Goal: Information Seeking & Learning: Learn about a topic

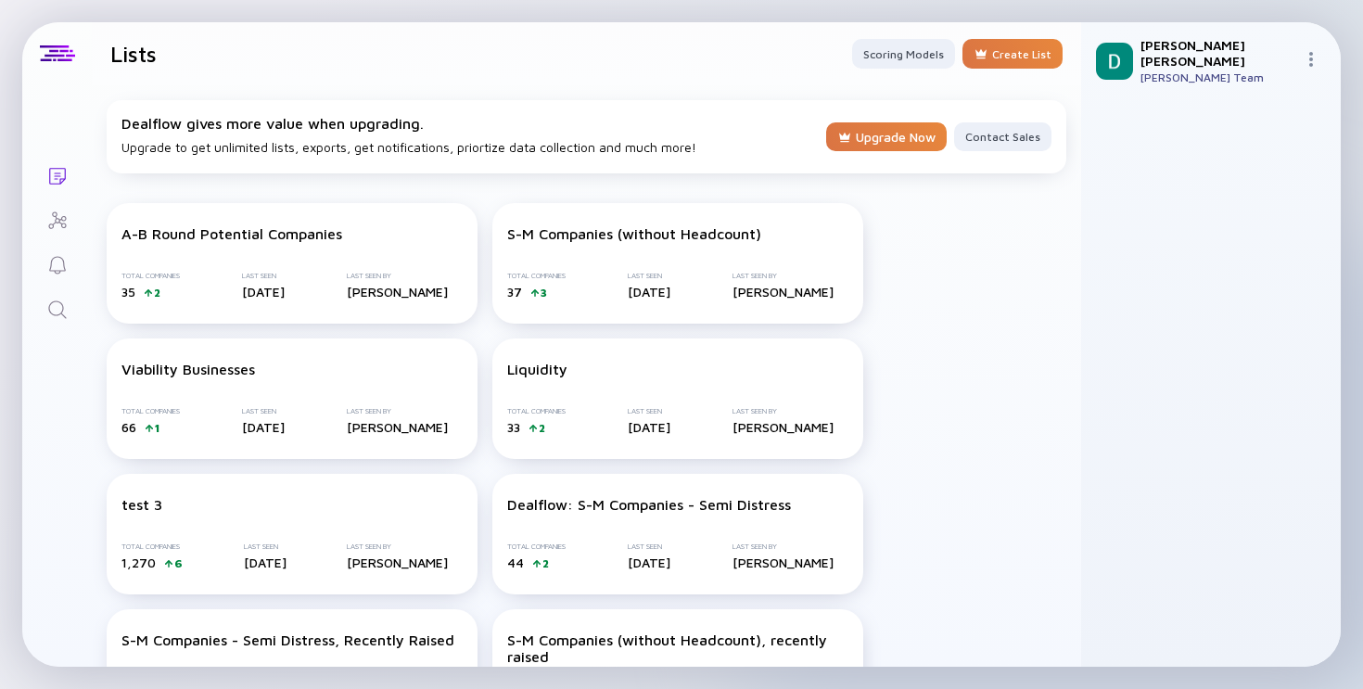
click at [40, 316] on link "Search" at bounding box center [57, 308] width 70 height 45
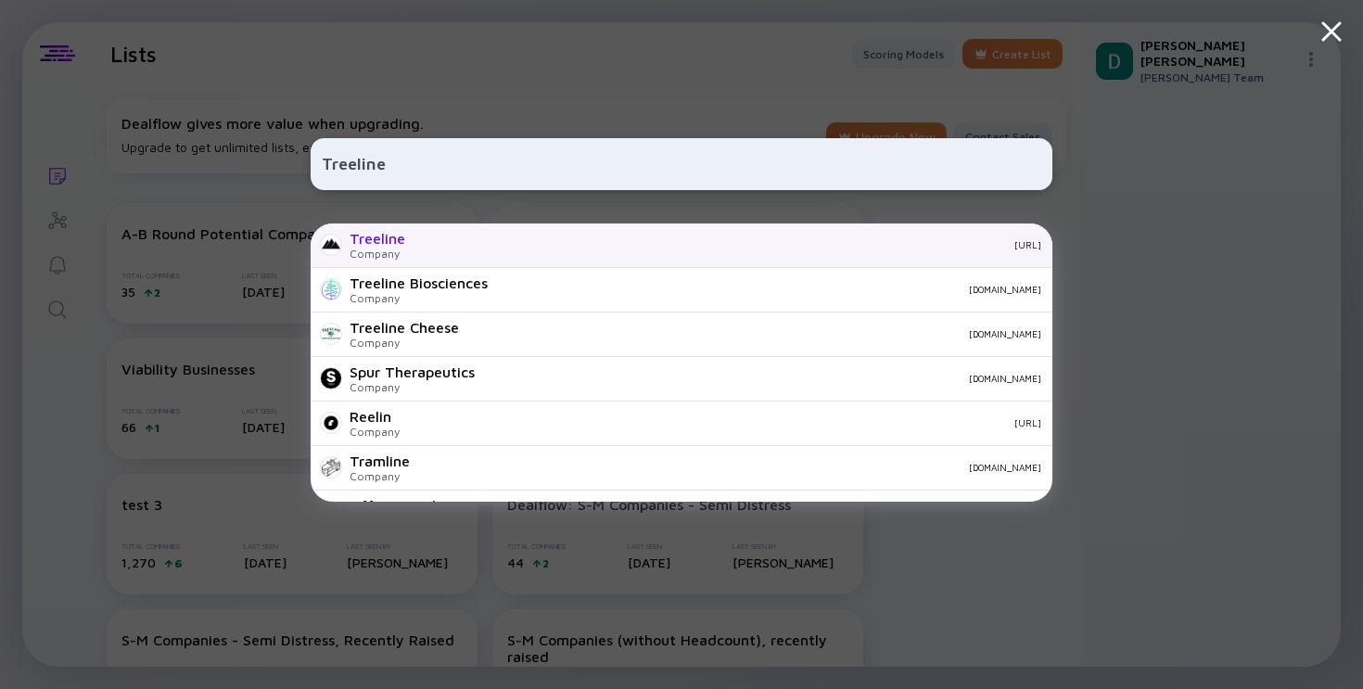
type input "Treeline"
click at [441, 245] on div "[URL]" at bounding box center [730, 244] width 621 height 11
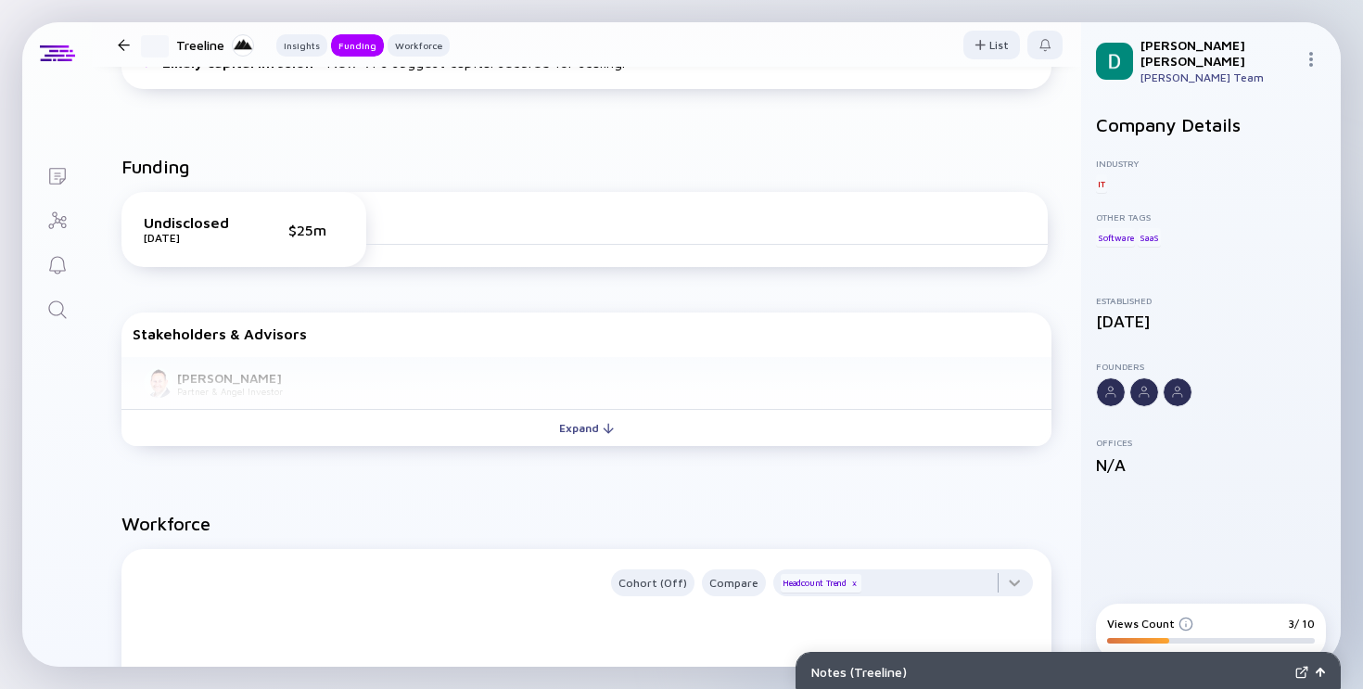
scroll to position [477, 0]
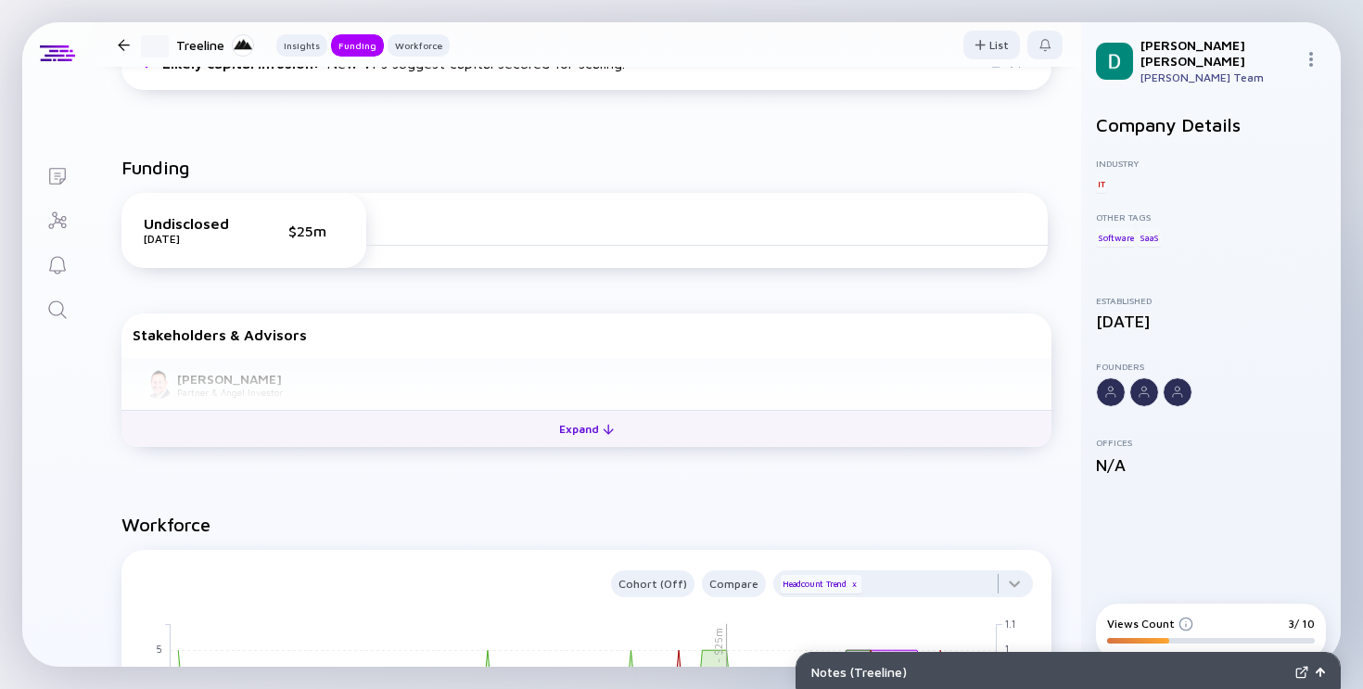
click at [640, 436] on button "Expand" at bounding box center [586, 428] width 930 height 37
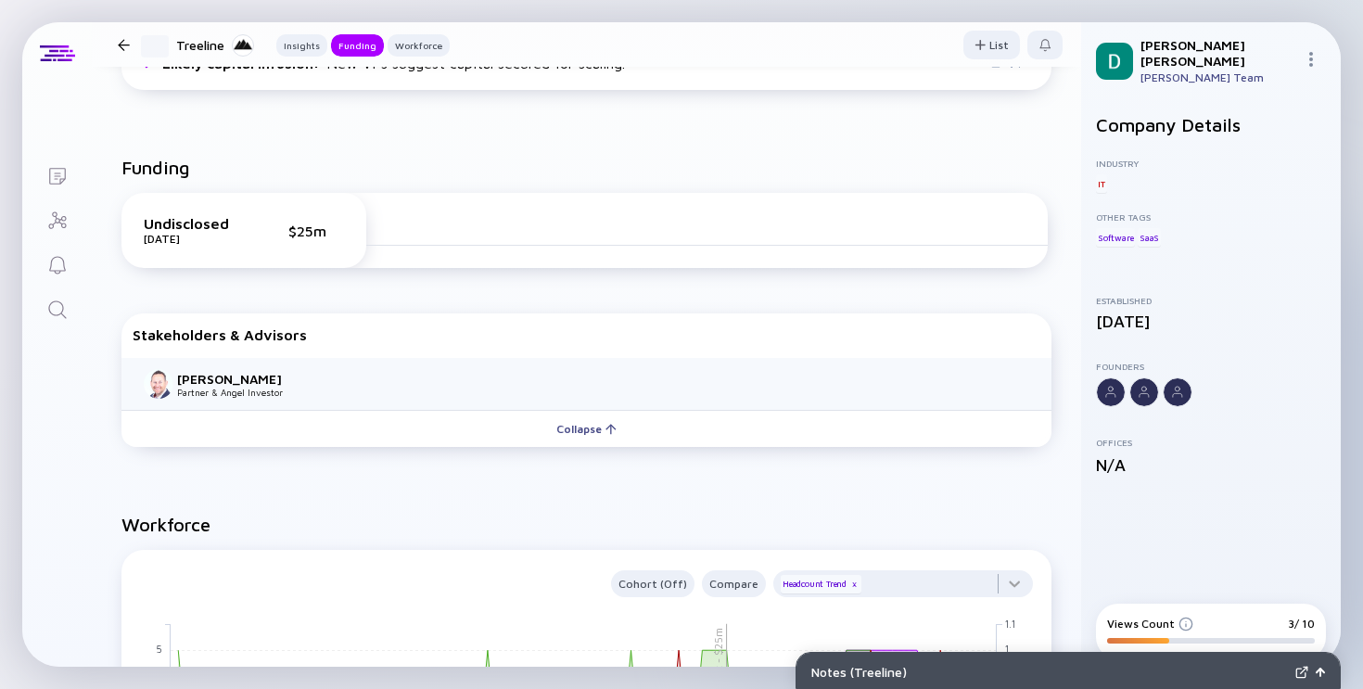
drag, startPoint x: 338, startPoint y: 261, endPoint x: 426, endPoint y: 266, distance: 88.3
click at [426, 266] on body "Notes ( Treeline ) Lists 81 Treeline Insights Funding Workforce List 81 Treelin…" at bounding box center [681, 344] width 1363 height 689
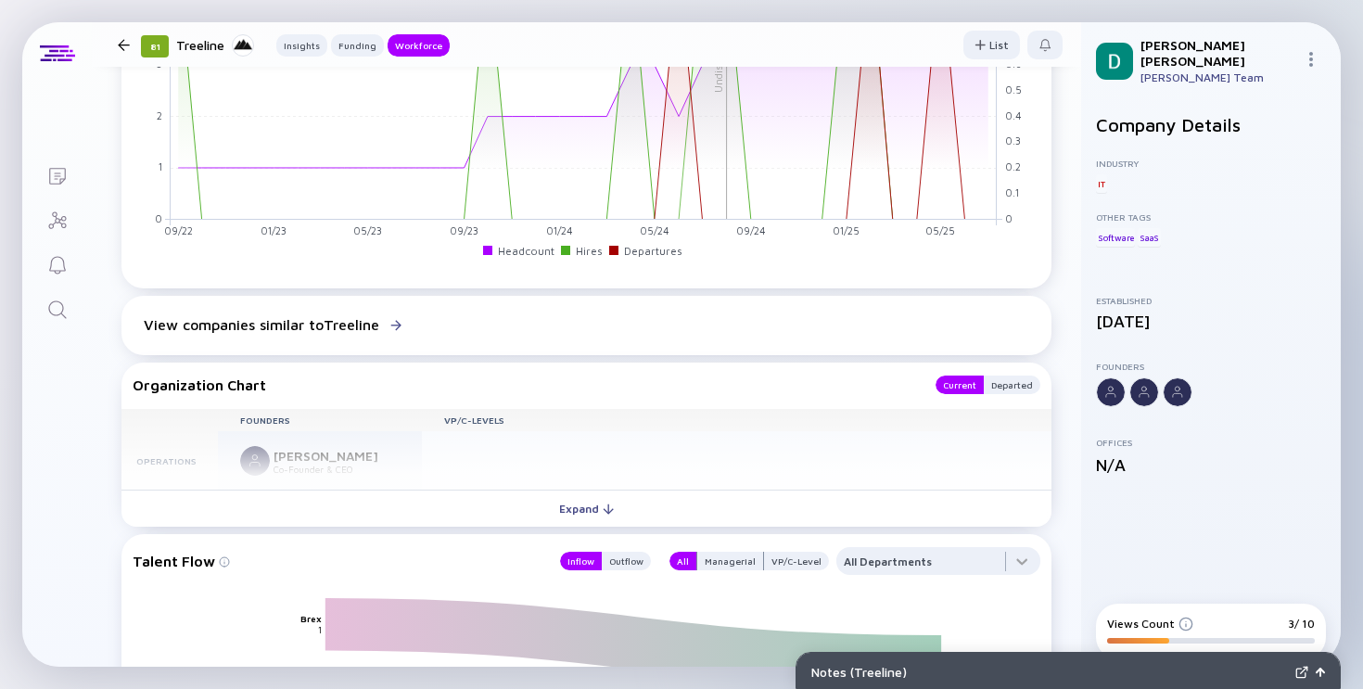
scroll to position [1181, 0]
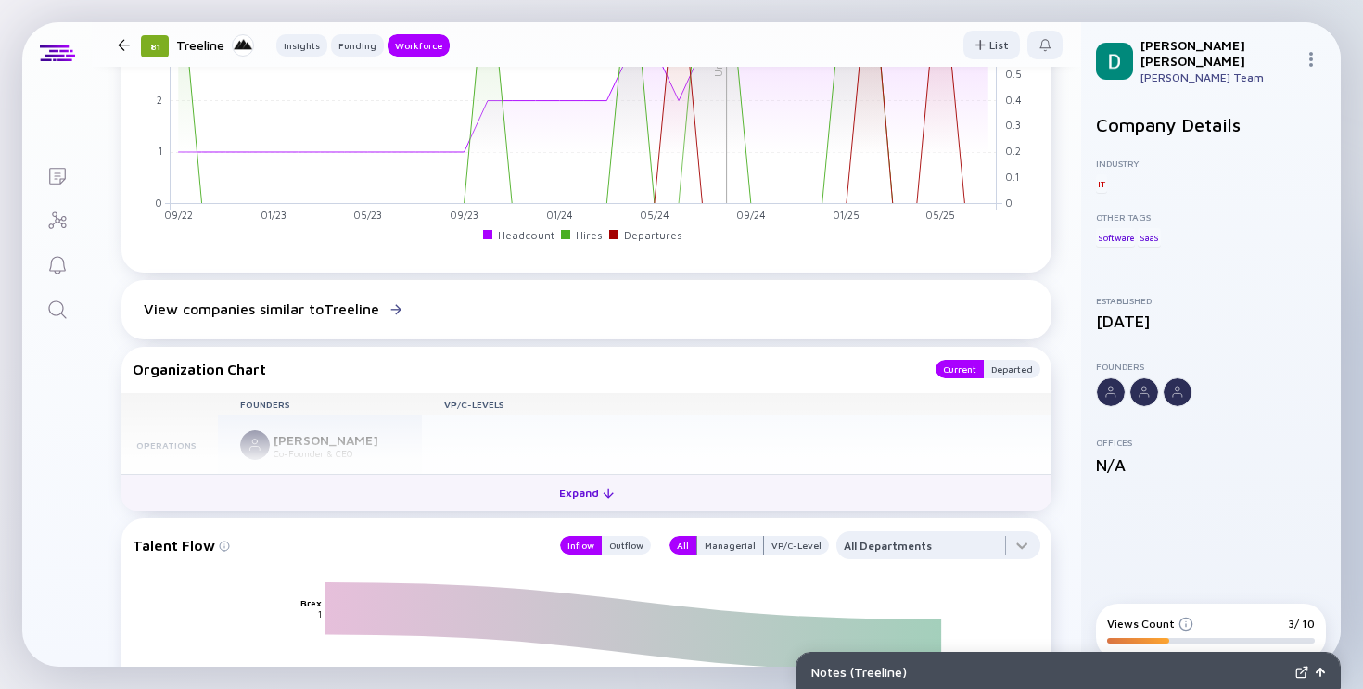
click at [605, 496] on div at bounding box center [608, 493] width 11 height 11
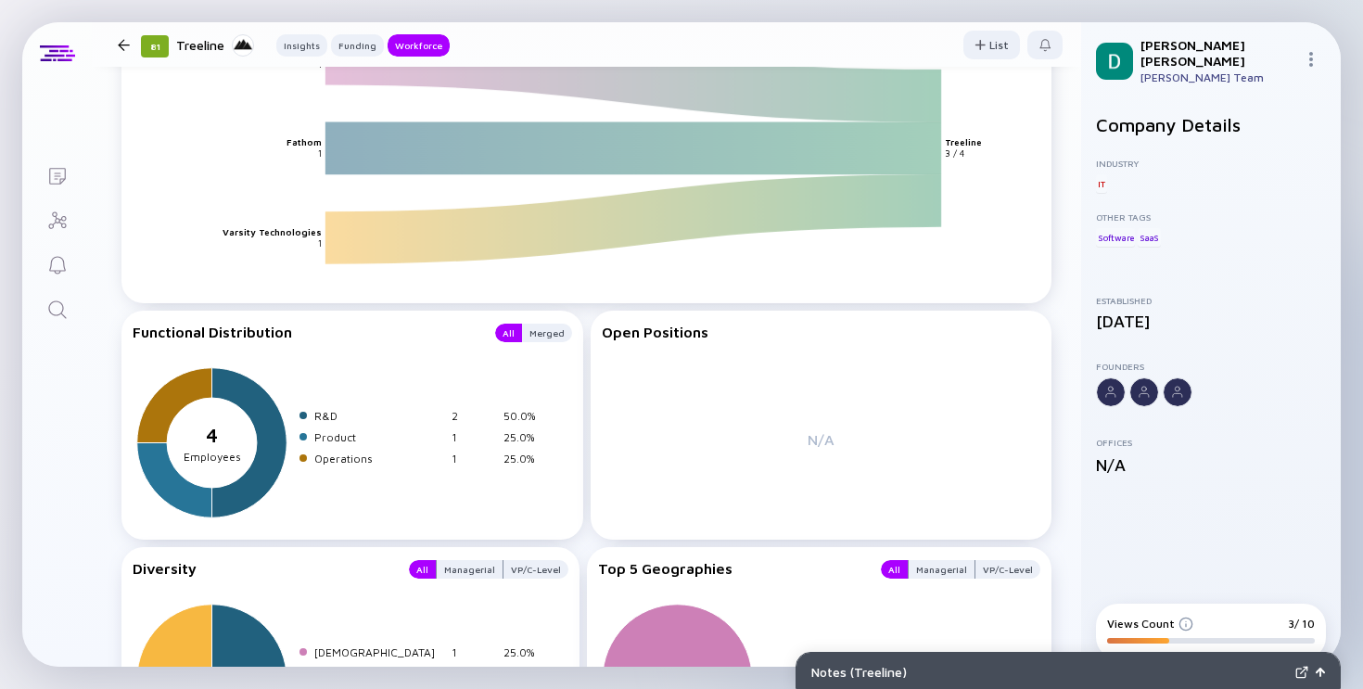
scroll to position [1975, 0]
